Goal: Information Seeking & Learning: Find specific fact

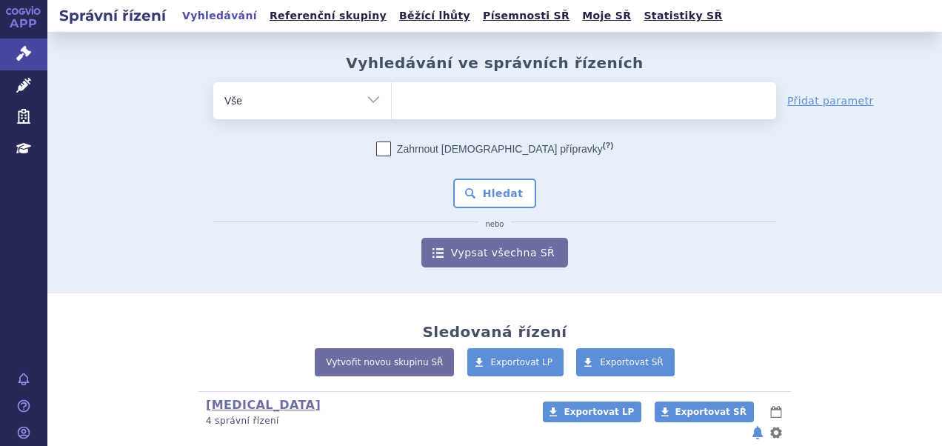
click at [403, 103] on input "search" at bounding box center [407, 99] width 8 height 19
paste input "SUKLS273924/2024"
type input "SUKLS273924/2024"
select select "SUKLS273924/2024"
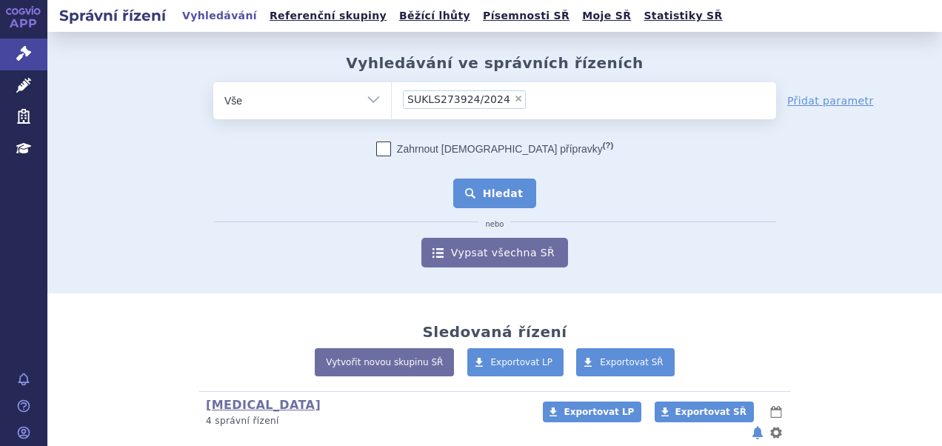
click at [510, 193] on button "Hledat" at bounding box center [495, 194] width 84 height 30
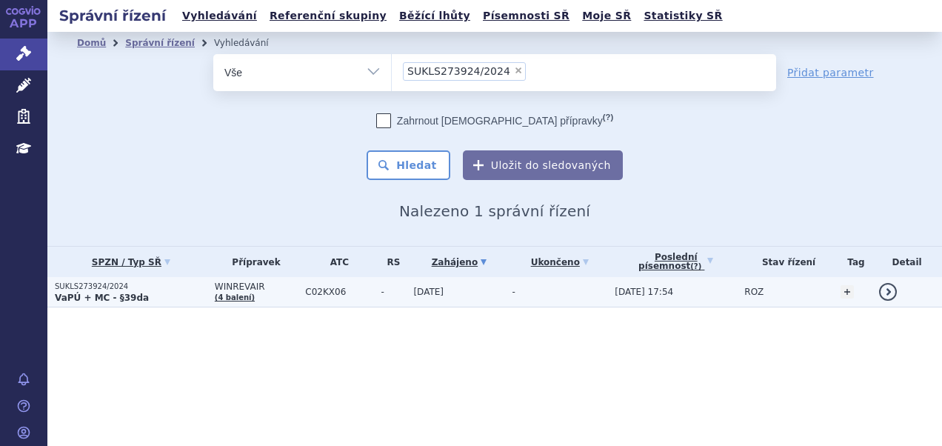
click at [152, 281] on p "SUKLS273924/2024" at bounding box center [131, 286] width 153 height 10
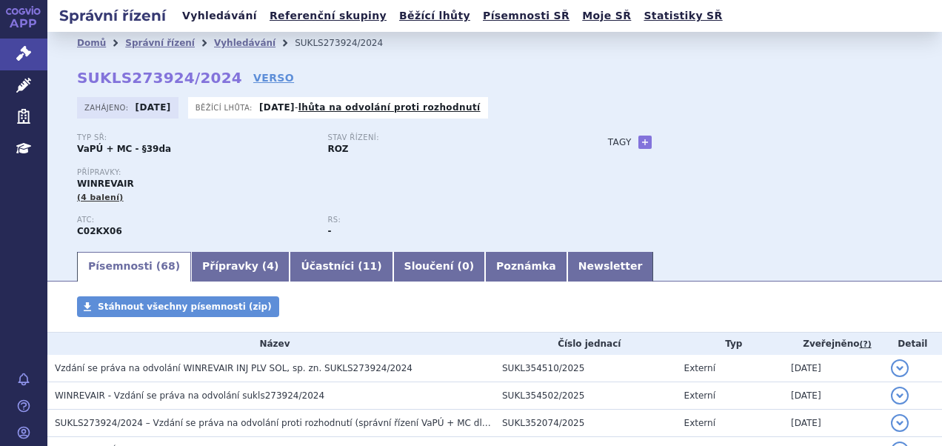
click at [227, 19] on link "Vyhledávání" at bounding box center [220, 16] width 84 height 20
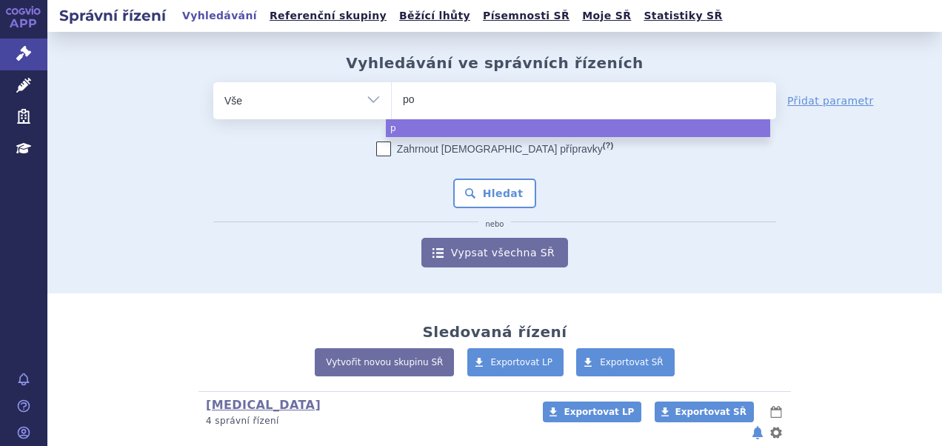
type input "pom"
type input "poma"
type input "pomali"
type input "pomalid"
type input "pomalidom"
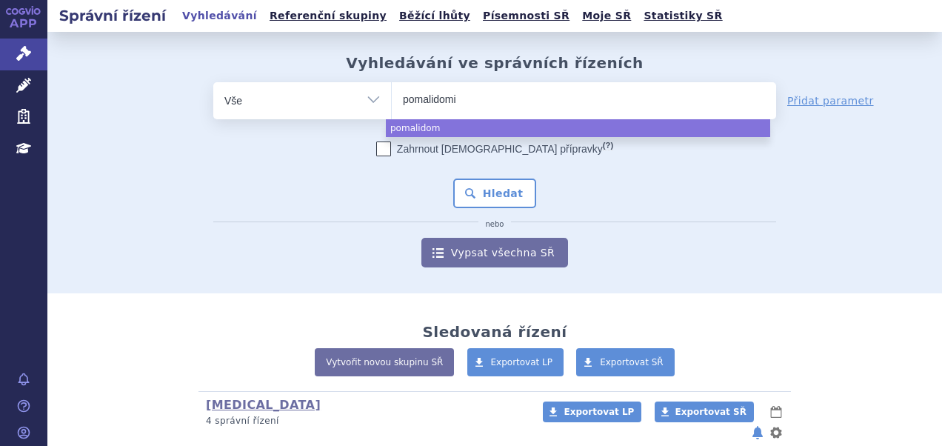
type input "pomalidomid"
select select "pomalidomid"
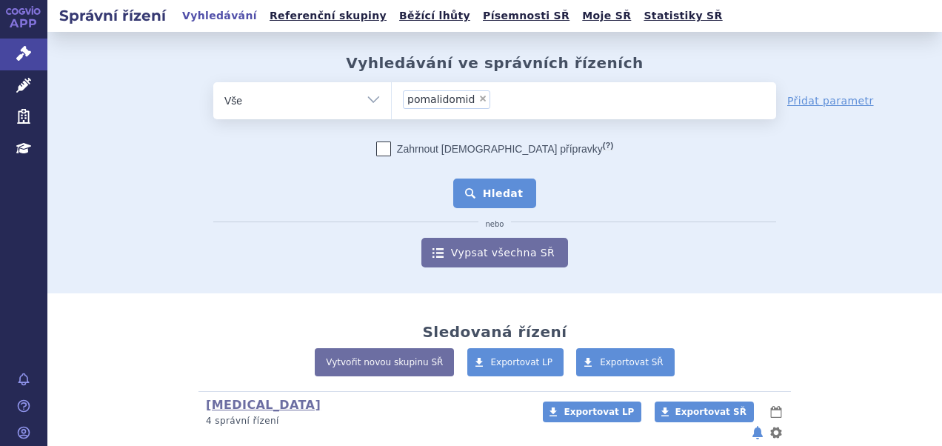
click at [501, 185] on button "Hledat" at bounding box center [495, 194] width 84 height 30
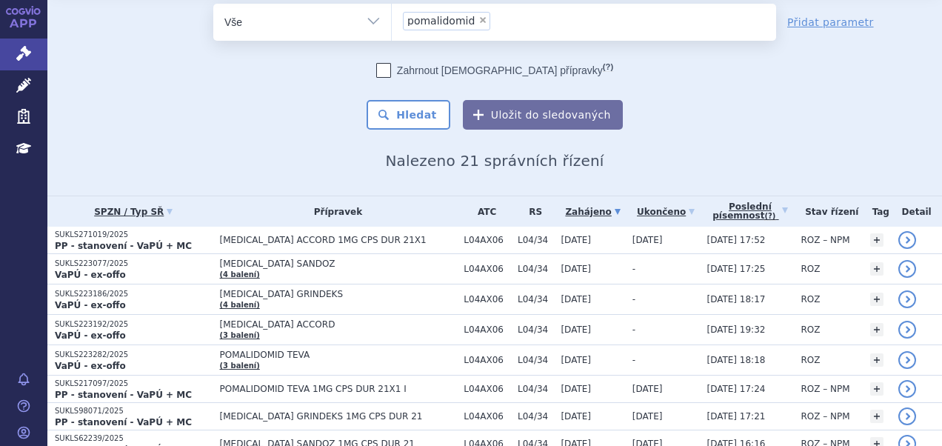
scroll to position [74, 0]
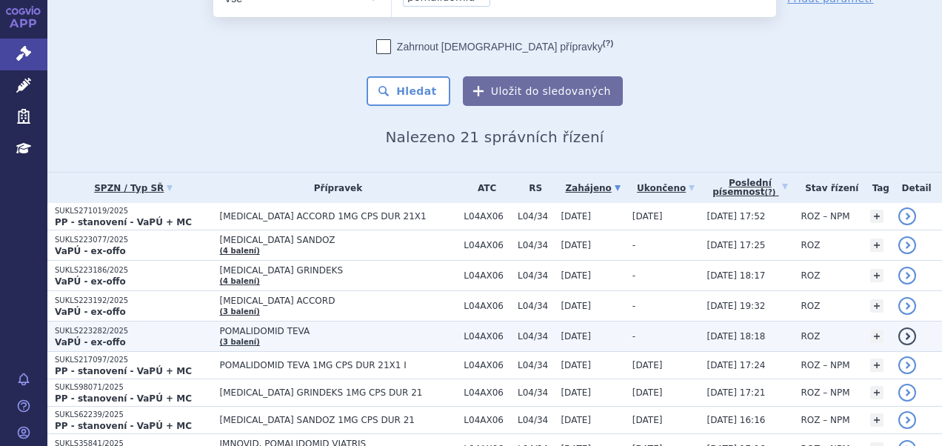
click at [323, 332] on span "POMALIDOMID TEVA" at bounding box center [338, 331] width 237 height 10
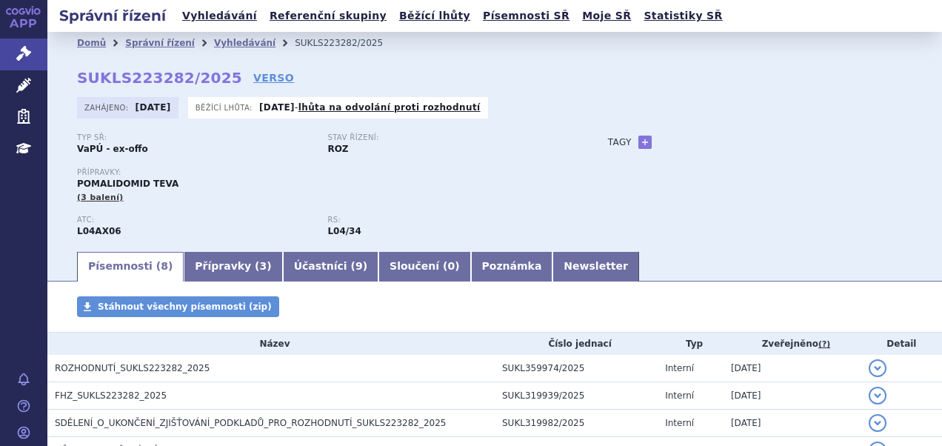
scroll to position [74, 0]
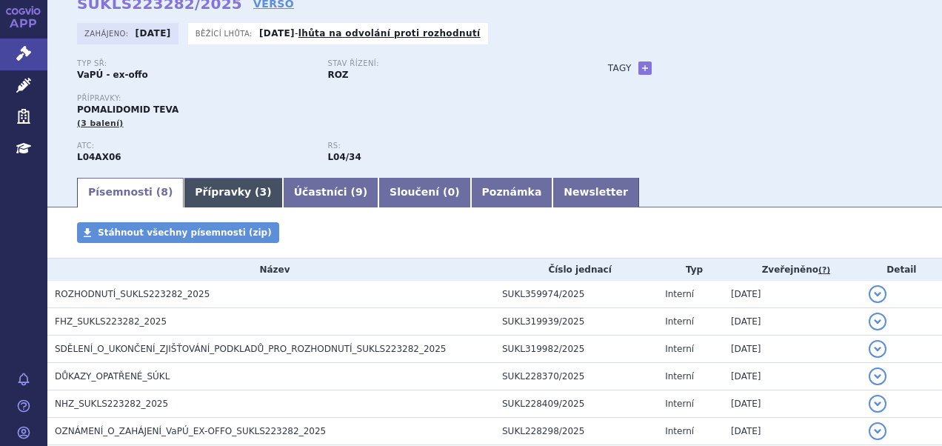
click at [224, 190] on link "Přípravky ( 3 )" at bounding box center [233, 193] width 99 height 30
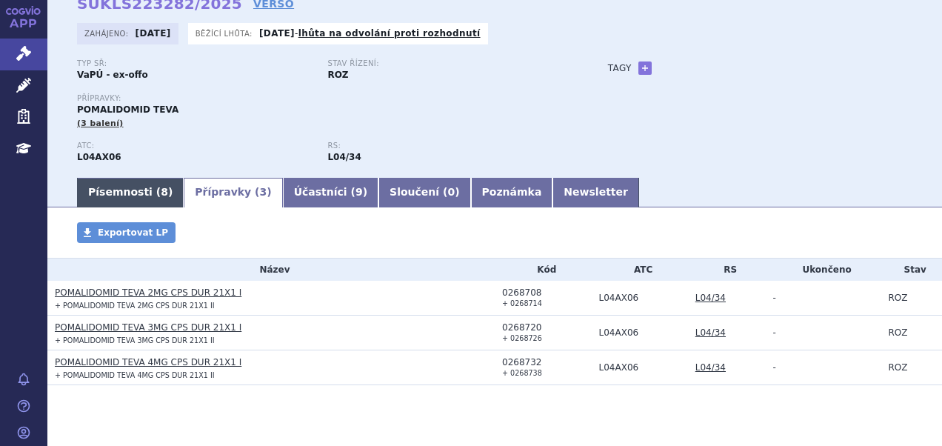
click at [146, 190] on link "Písemnosti ( 8 )" at bounding box center [130, 193] width 107 height 30
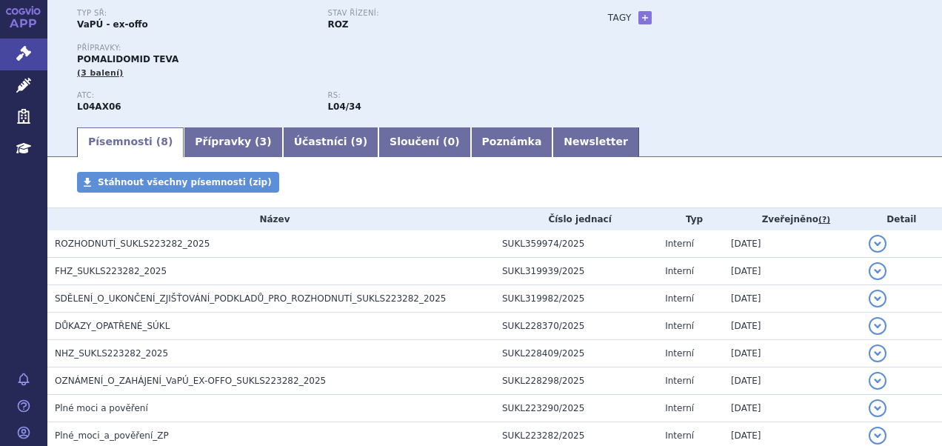
scroll to position [148, 0]
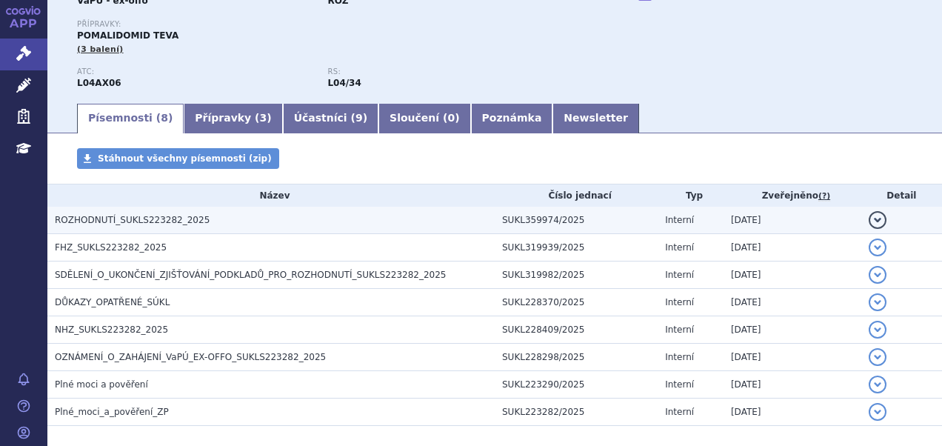
click at [187, 216] on span "ROZHODNUTÍ_SUKLS223282_2025" at bounding box center [132, 220] width 155 height 10
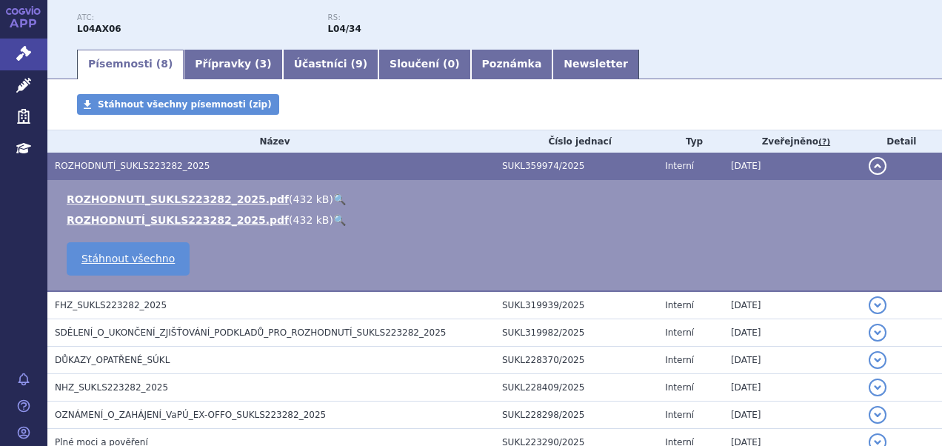
scroll to position [222, 0]
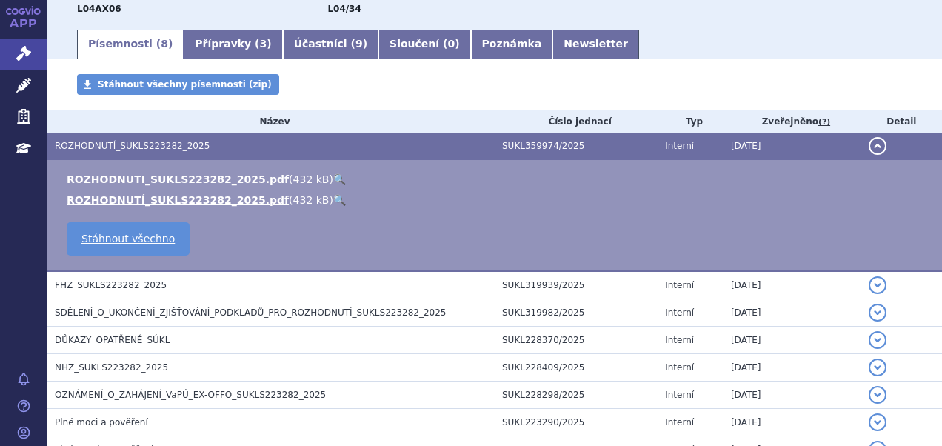
click at [333, 178] on link "🔍" at bounding box center [339, 179] width 13 height 12
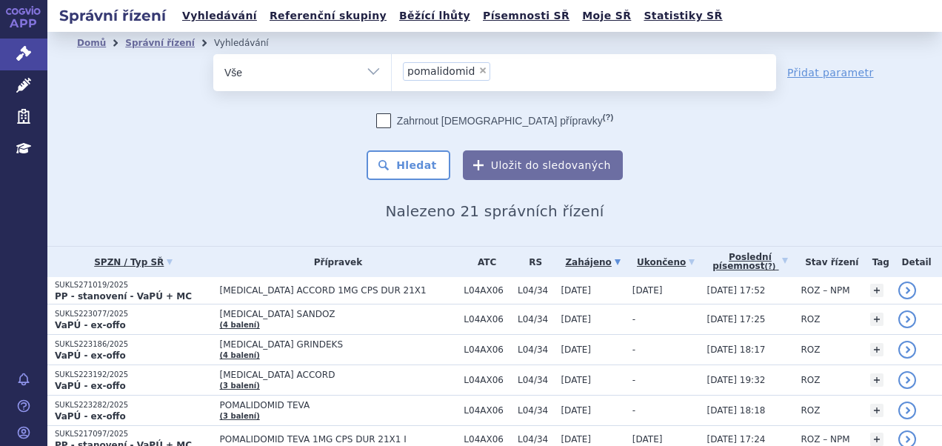
scroll to position [74, 0]
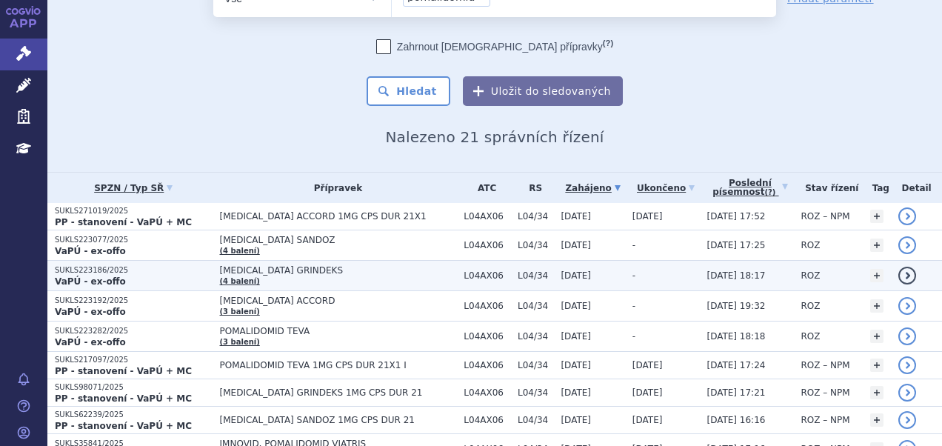
click at [167, 276] on p "VaPÚ - ex-offo" at bounding box center [134, 282] width 158 height 12
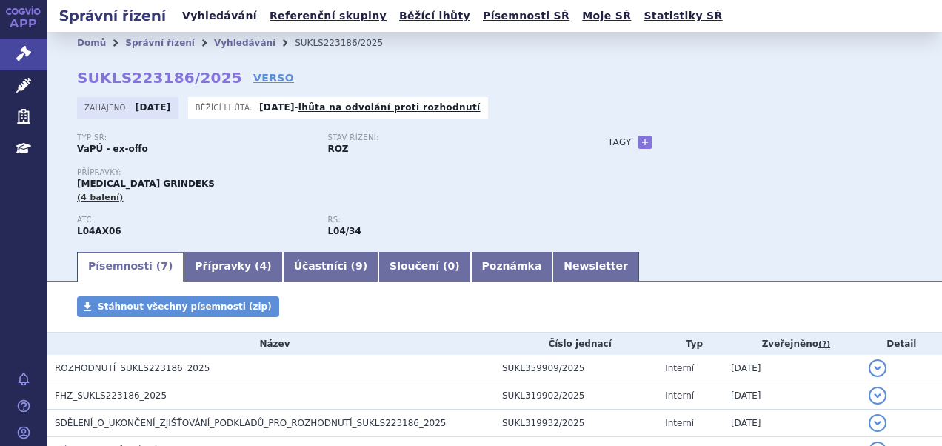
click at [204, 22] on link "Vyhledávání" at bounding box center [220, 16] width 84 height 20
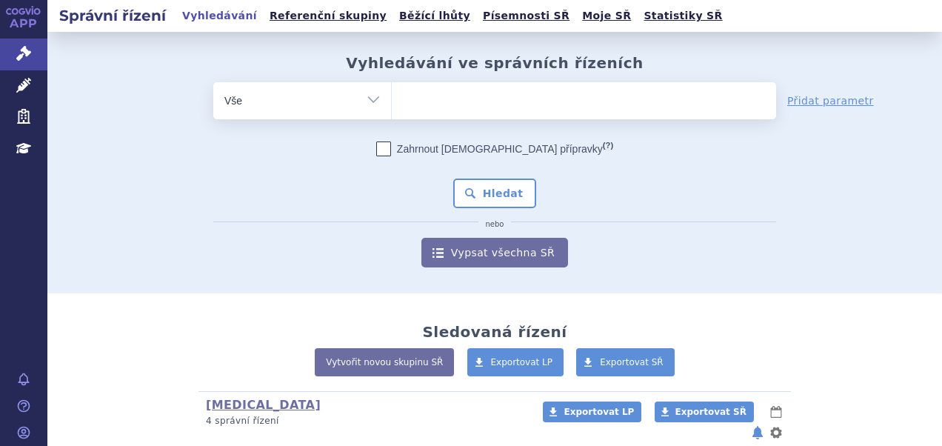
click at [481, 104] on ul at bounding box center [584, 97] width 384 height 31
click at [392, 104] on select at bounding box center [391, 99] width 1 height 37
paste input "SUKLS281421/2024"
type input "SUKLS281421/2024"
select select "SUKLS281421/2024"
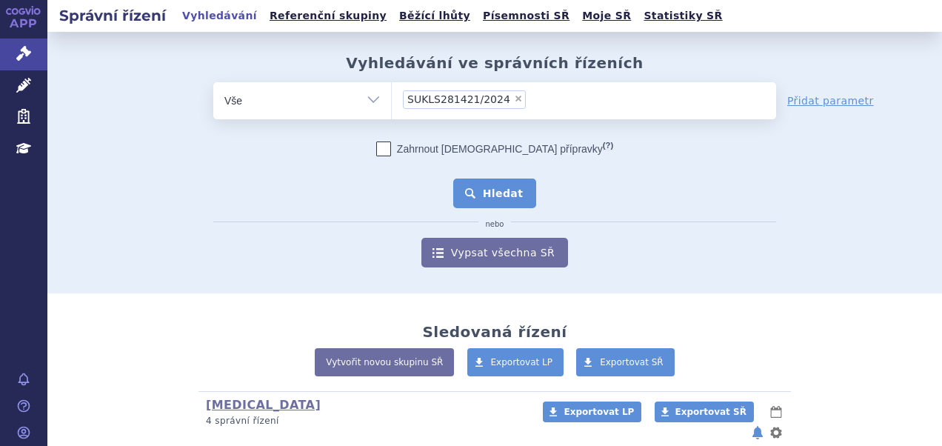
click at [490, 200] on button "Hledat" at bounding box center [495, 194] width 84 height 30
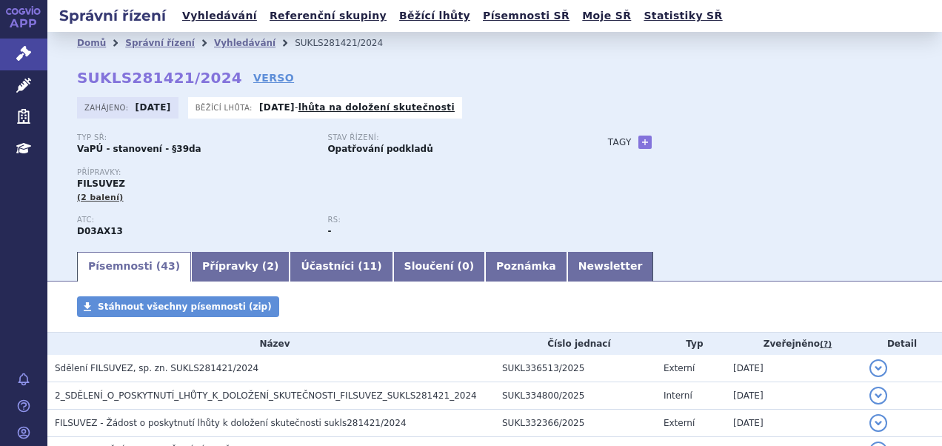
click at [156, 371] on span "Sdělení FILSUVEZ, sp. zn. SUKLS281421/2024" at bounding box center [157, 368] width 204 height 10
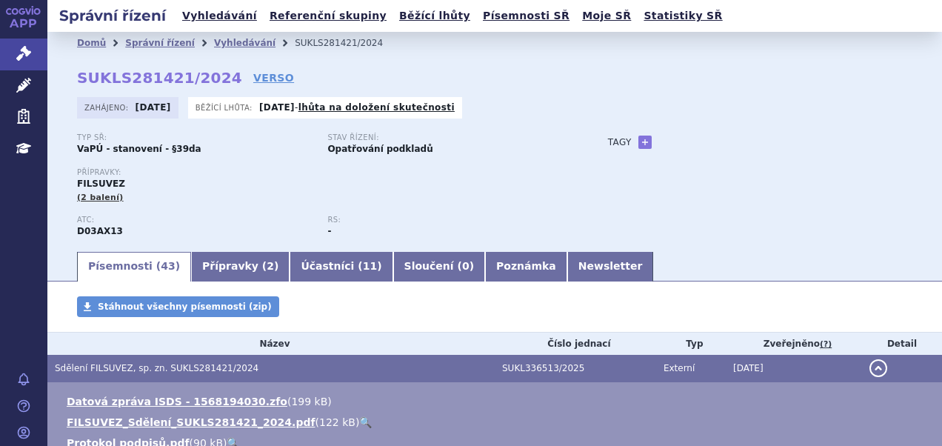
scroll to position [148, 0]
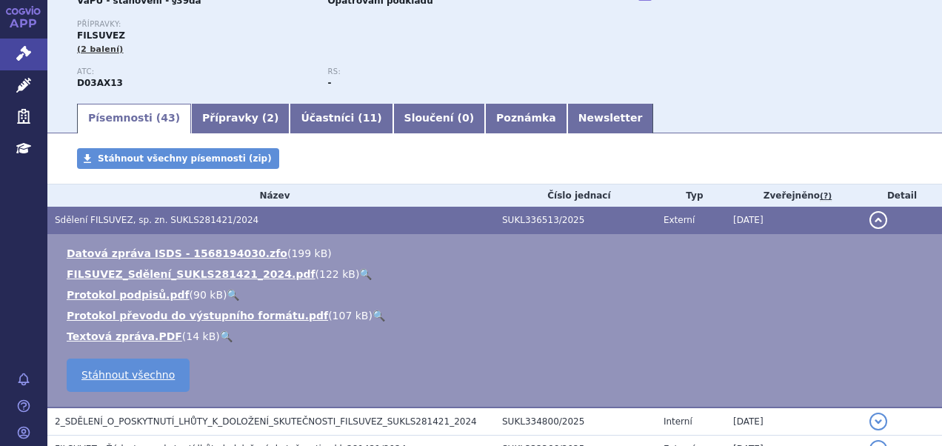
click at [359, 276] on link "🔍" at bounding box center [365, 274] width 13 height 12
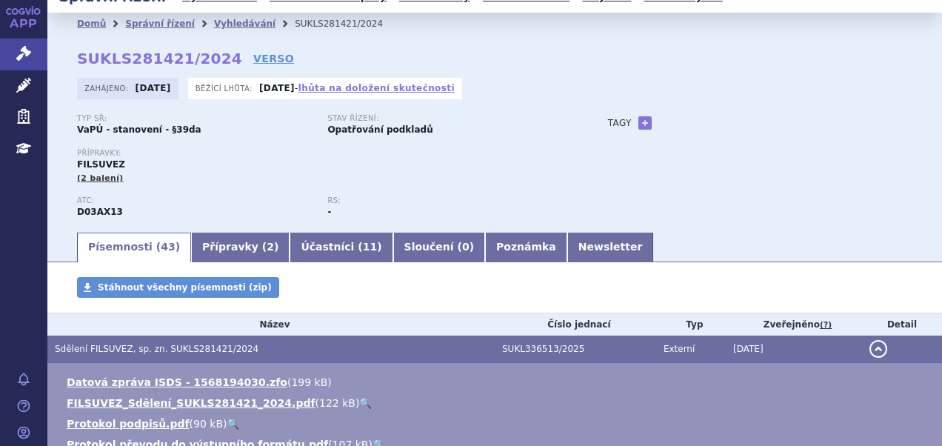
scroll to position [0, 0]
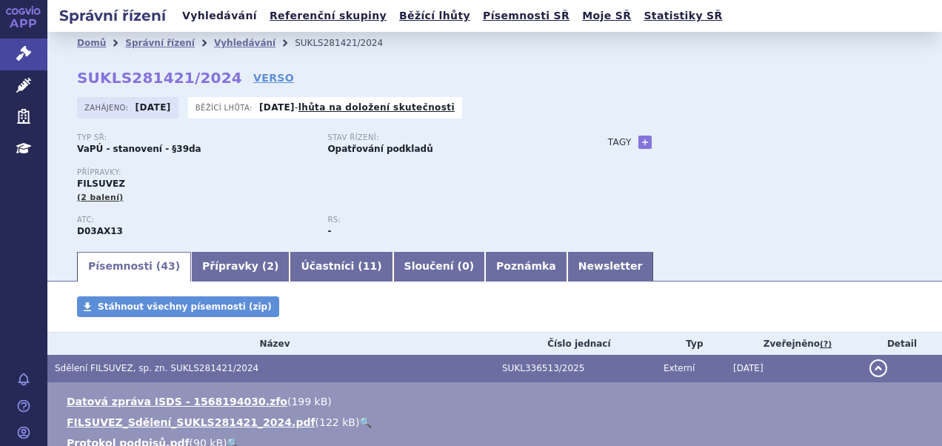
click at [204, 13] on link "Vyhledávání" at bounding box center [220, 16] width 84 height 20
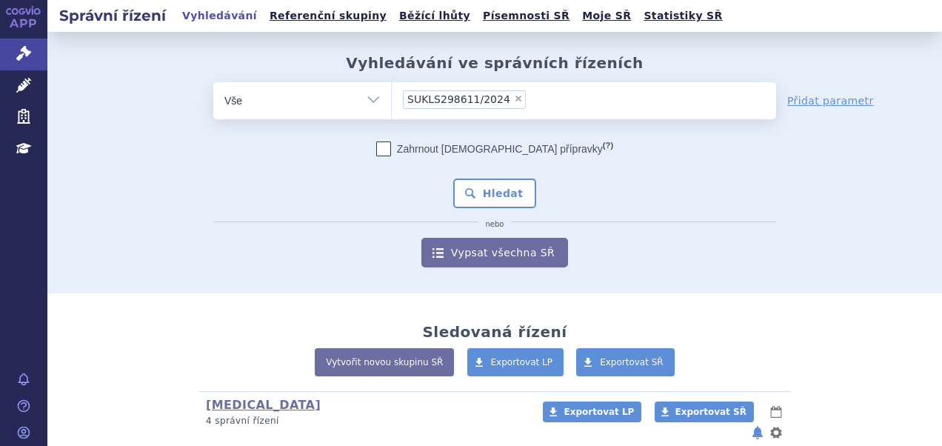
click at [606, 102] on ul "× SUKLS298611/2024" at bounding box center [584, 98] width 384 height 33
click at [392, 102] on select "SUKLS298611/2024" at bounding box center [391, 99] width 1 height 37
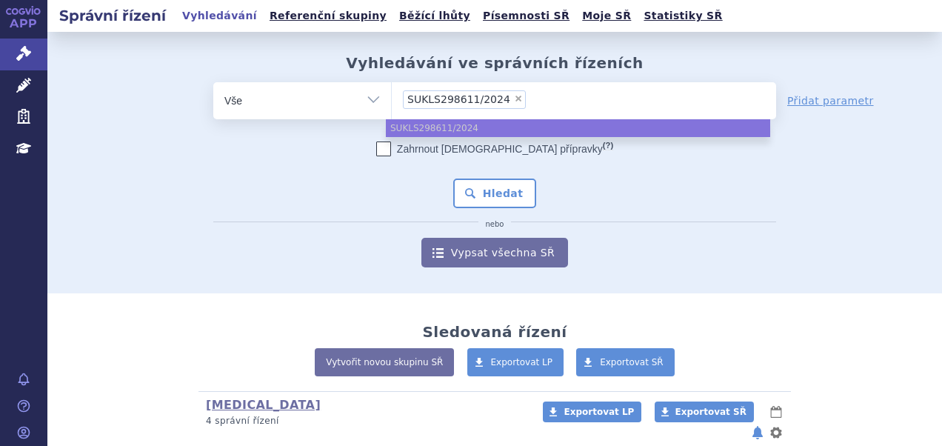
click at [604, 101] on ul "× SUKLS298611/2024" at bounding box center [584, 98] width 384 height 33
click at [392, 101] on select "SUKLS298611/2024" at bounding box center [391, 99] width 1 height 37
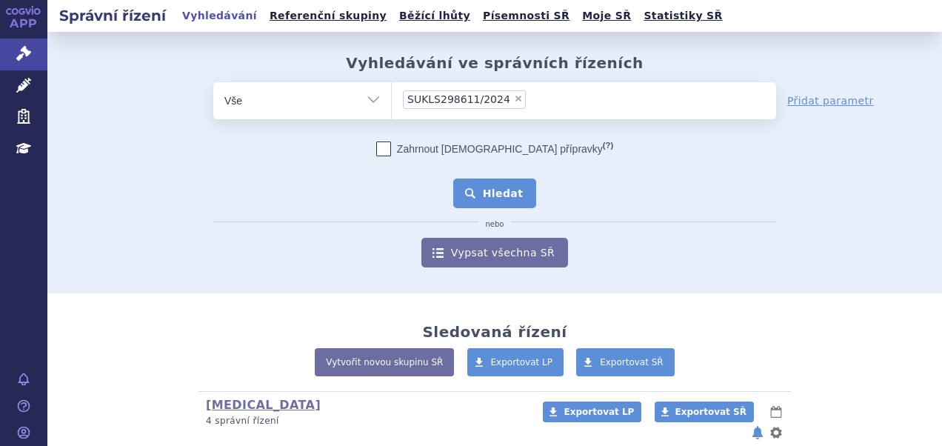
click at [480, 195] on button "Hledat" at bounding box center [495, 194] width 84 height 30
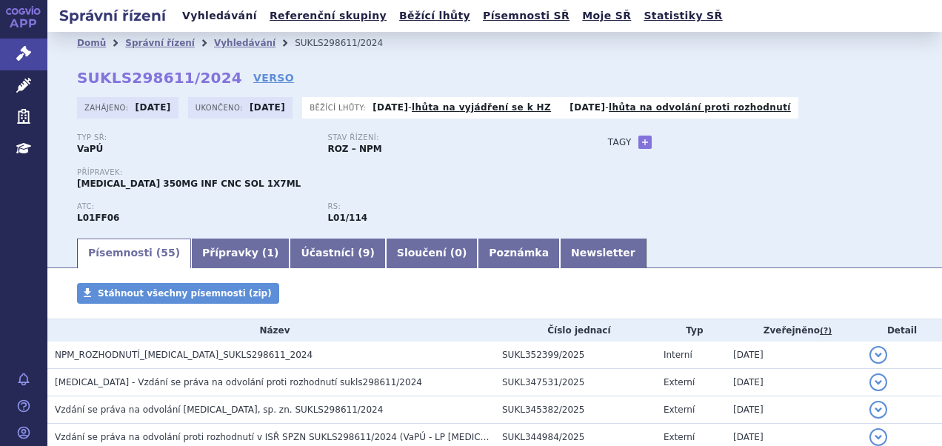
click at [201, 12] on link "Vyhledávání" at bounding box center [220, 16] width 84 height 20
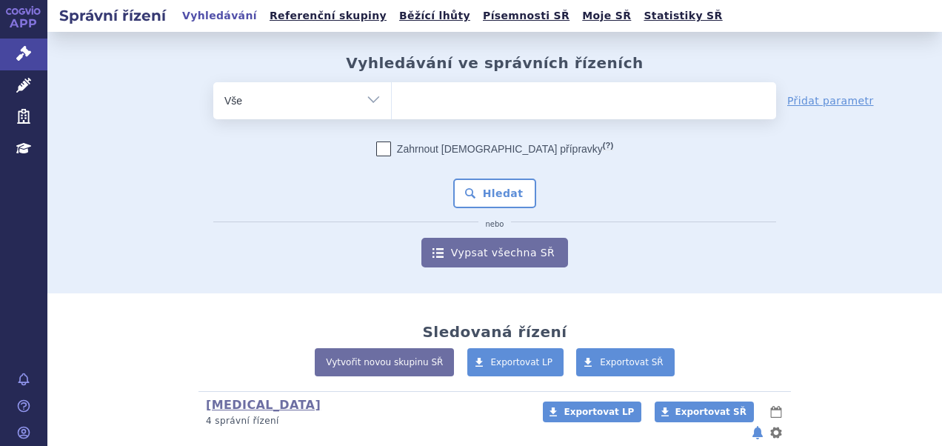
click at [455, 93] on ul at bounding box center [584, 97] width 384 height 31
click at [392, 93] on select at bounding box center [391, 99] width 1 height 37
paste input "SUKLS174982/2025"
type input "SUKLS174982/2025"
select select "SUKLS174982/2025"
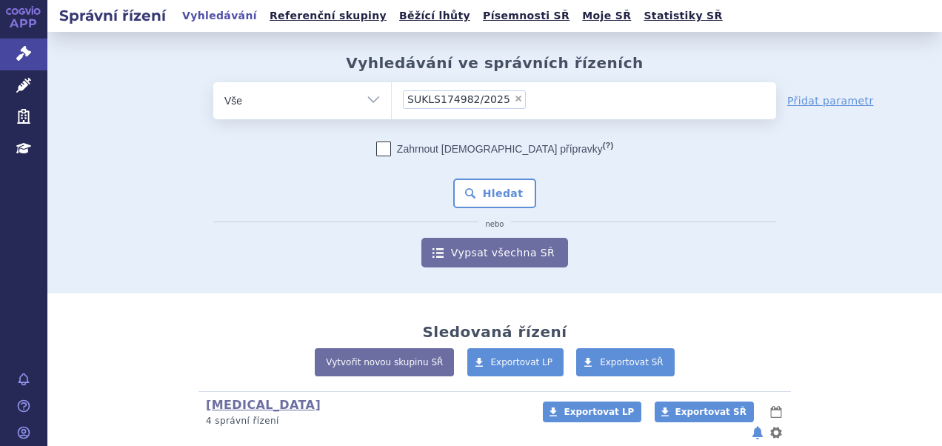
click at [462, 104] on span "SUKLS174982/2025" at bounding box center [458, 99] width 103 height 10
click at [392, 104] on select "SUKLS174982/2025" at bounding box center [391, 99] width 1 height 37
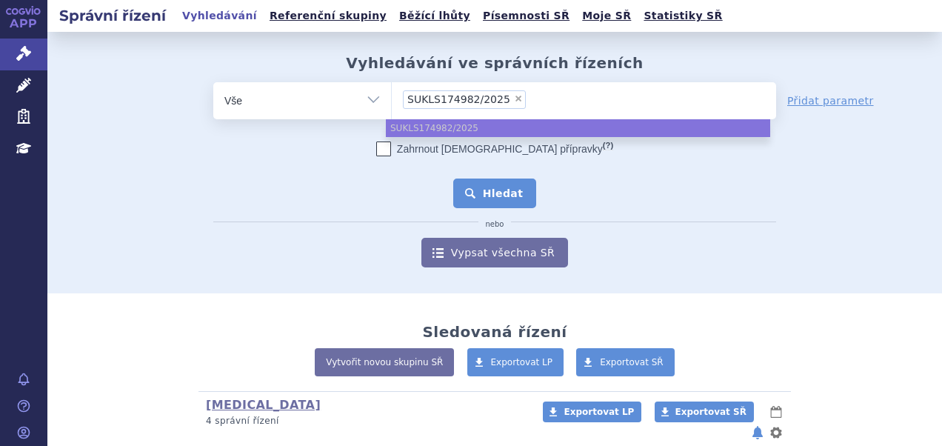
click at [490, 193] on button "Hledat" at bounding box center [495, 194] width 84 height 30
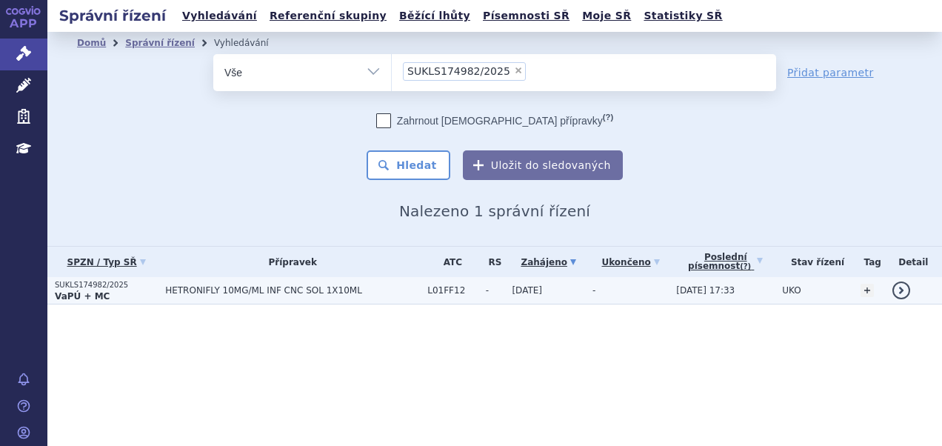
click at [227, 281] on td "HETRONIFLY 10MG/ML INF CNC SOL 1X10ML" at bounding box center [289, 290] width 262 height 27
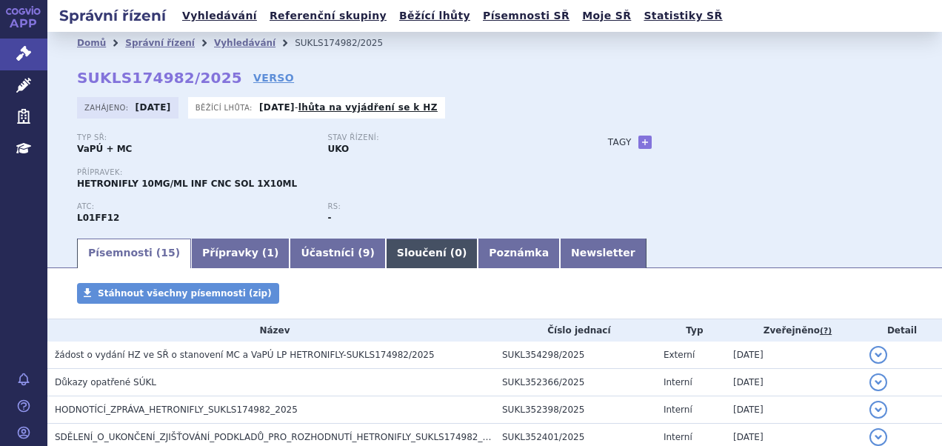
click at [388, 245] on link "Sloučení ( 0 )" at bounding box center [432, 253] width 92 height 30
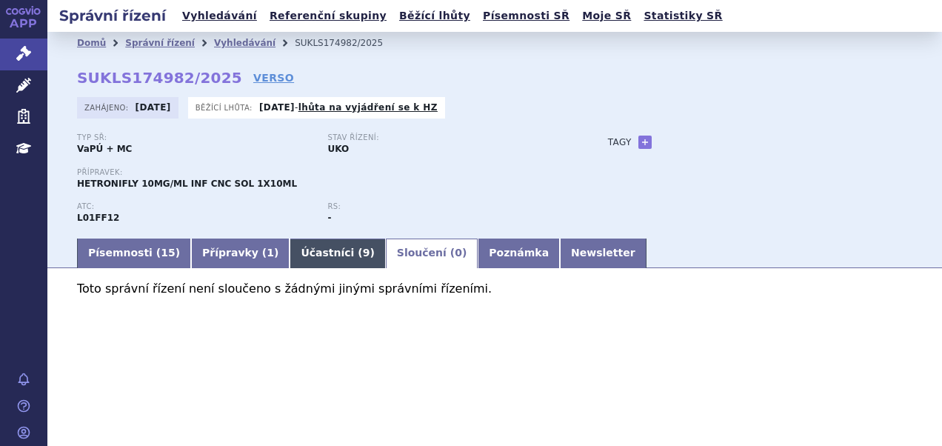
click at [316, 248] on link "Účastníci ( 9 )" at bounding box center [338, 253] width 96 height 30
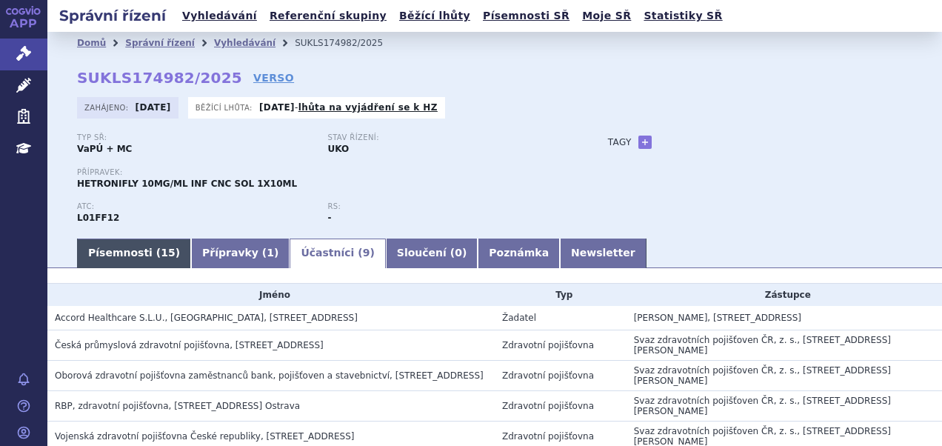
click at [120, 244] on link "Písemnosti ( 15 )" at bounding box center [134, 253] width 114 height 30
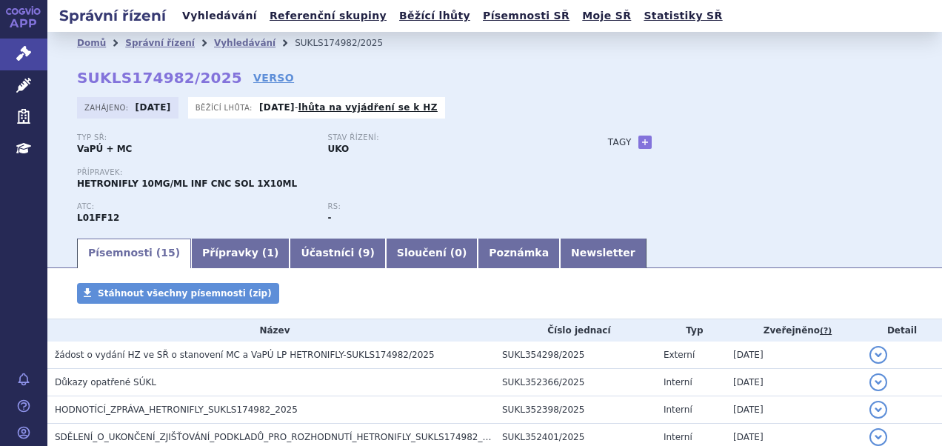
click at [229, 15] on link "Vyhledávání" at bounding box center [220, 16] width 84 height 20
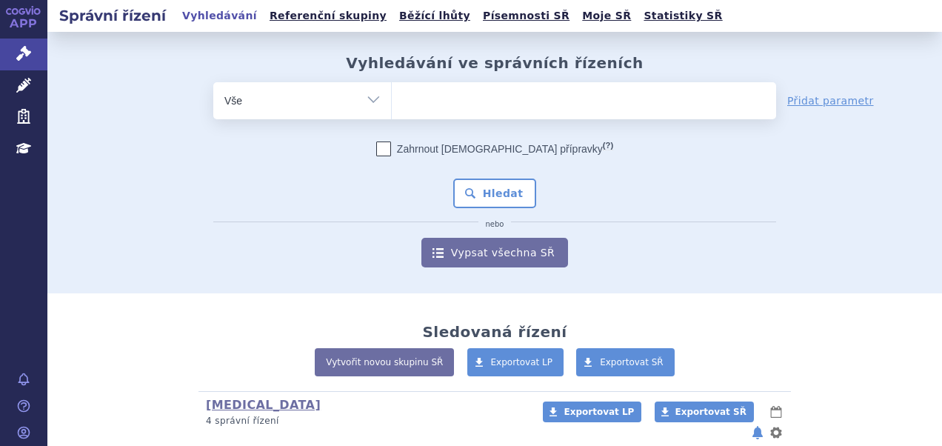
type input "SUKLS166482/2025"
select select "SUKLS166482/2025"
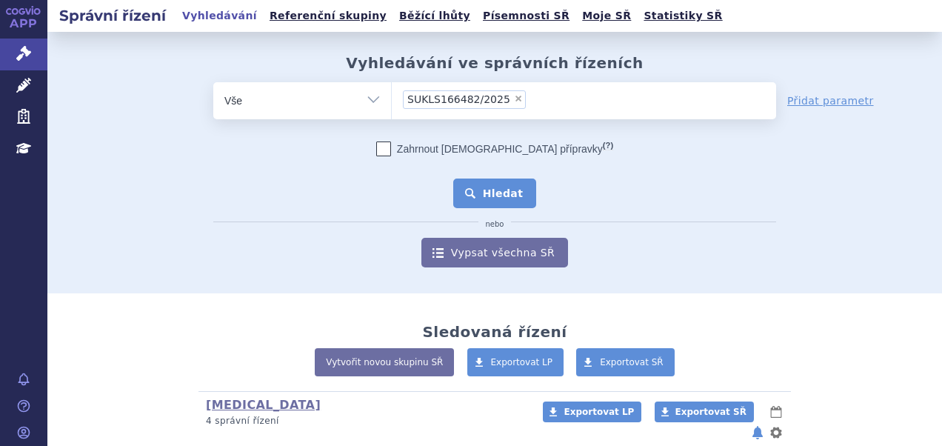
click at [480, 201] on button "Hledat" at bounding box center [495, 194] width 84 height 30
